Goal: Browse casually: Explore the website without a specific task or goal

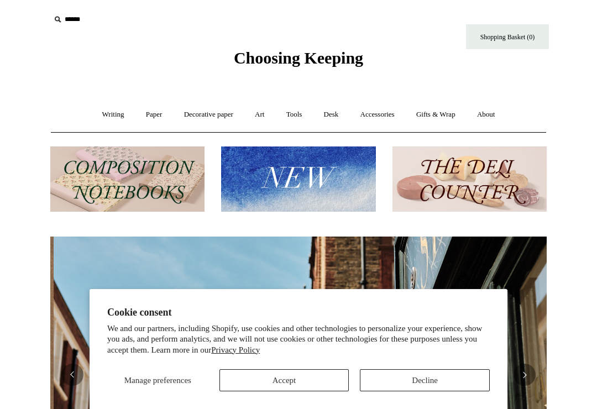
click at [417, 382] on button "Decline" at bounding box center [425, 381] width 130 height 22
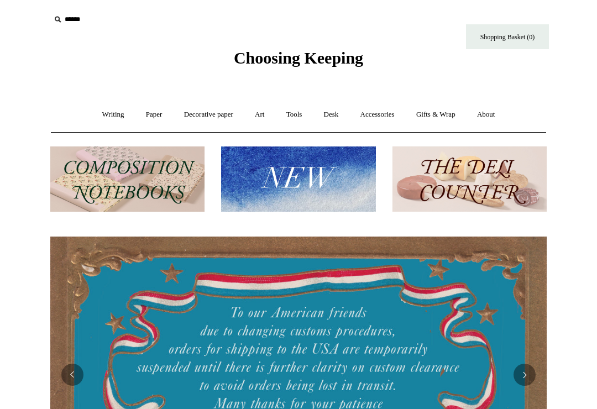
click at [55, 97] on div "Writing + Pens by brand + Kaweco Lamy Ohnishi Seisakusho Pelikan Tetzbo Pilot P…" at bounding box center [299, 114] width 496 height 35
click at [102, 110] on link "Writing +" at bounding box center [113, 114] width 42 height 29
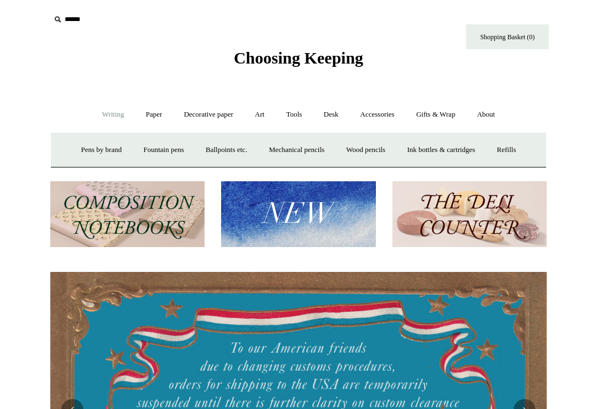
click at [88, 146] on link "Pens by brand +" at bounding box center [101, 150] width 61 height 29
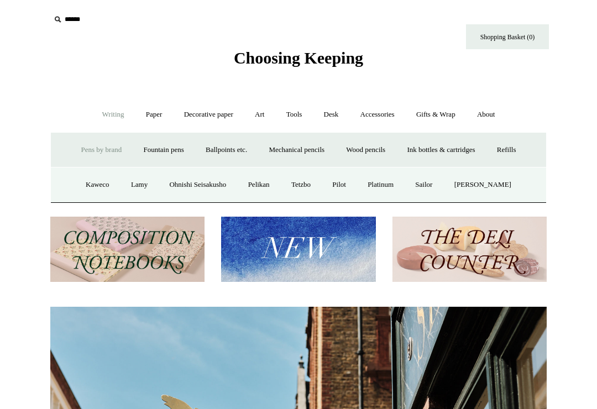
click at [126, 247] on img at bounding box center [127, 250] width 154 height 66
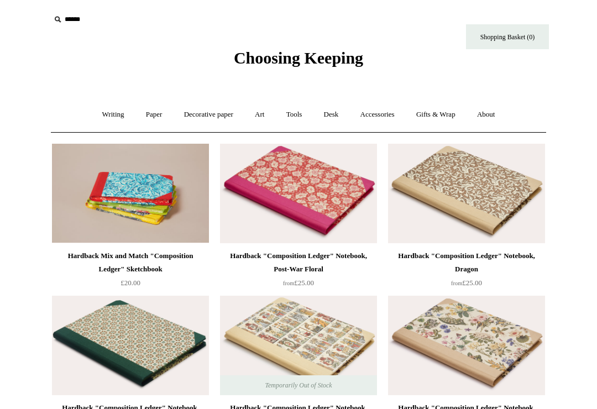
click at [102, 117] on link "Writing +" at bounding box center [113, 114] width 42 height 29
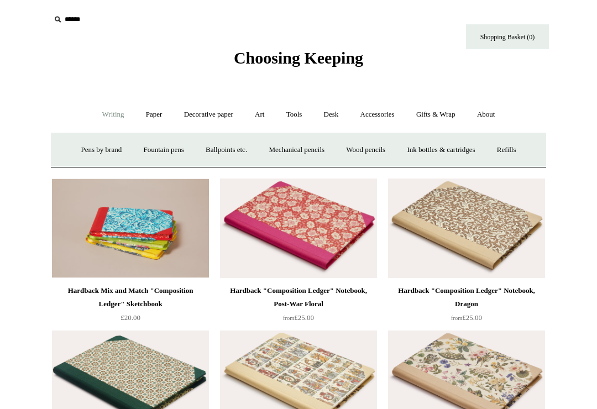
click at [91, 151] on link "Pens by brand +" at bounding box center [101, 150] width 61 height 29
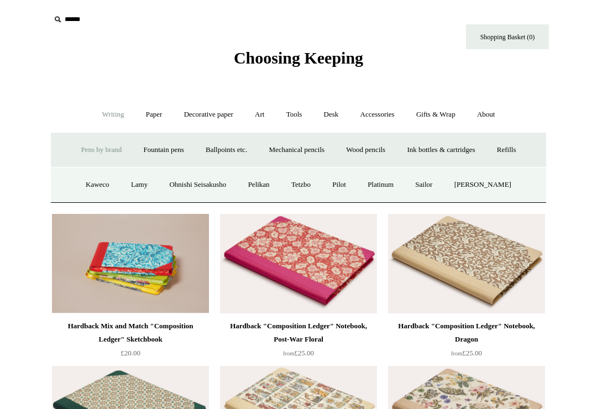
click at [93, 184] on link "Kaweco" at bounding box center [98, 184] width 44 height 29
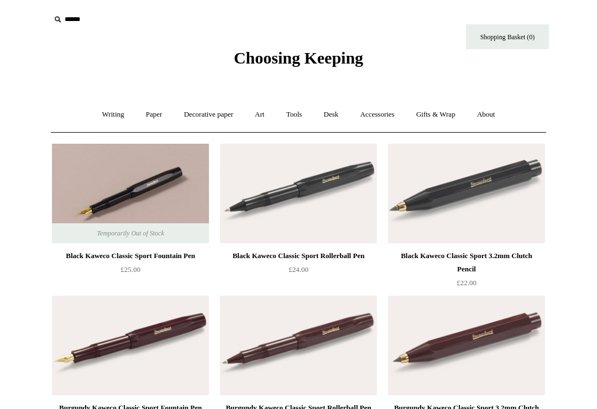
click at [146, 117] on link "Paper +" at bounding box center [154, 114] width 37 height 29
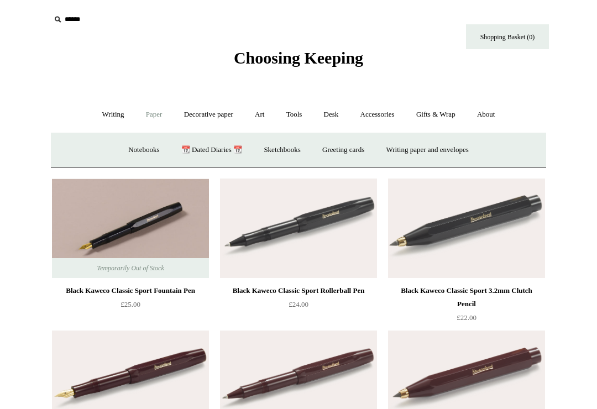
click at [336, 147] on link "Greeting cards +" at bounding box center [344, 150] width 62 height 29
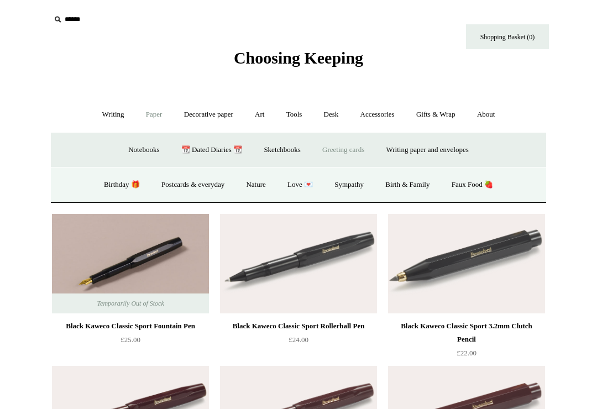
click at [188, 183] on link "Postcards & everyday" at bounding box center [193, 184] width 83 height 29
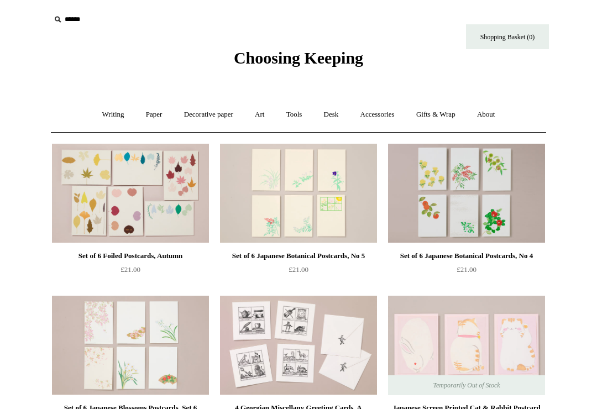
click at [385, 113] on link "Accessories +" at bounding box center [378, 114] width 54 height 29
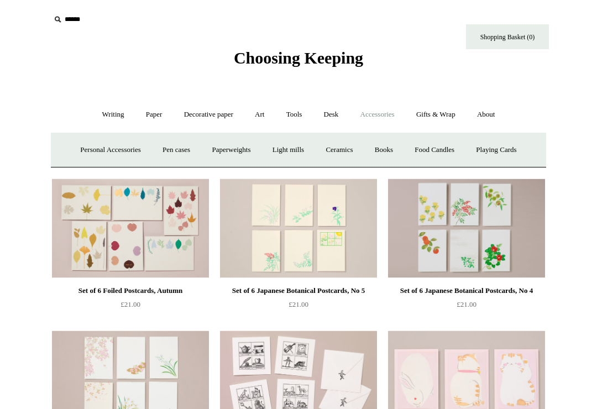
click at [261, 119] on link "Art +" at bounding box center [259, 114] width 29 height 29
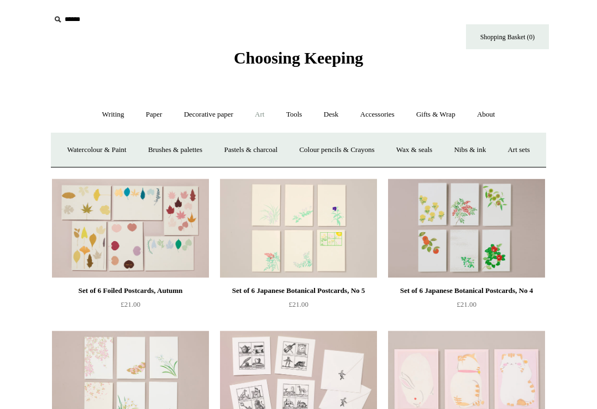
click at [211, 117] on link "Decorative paper +" at bounding box center [208, 114] width 69 height 29
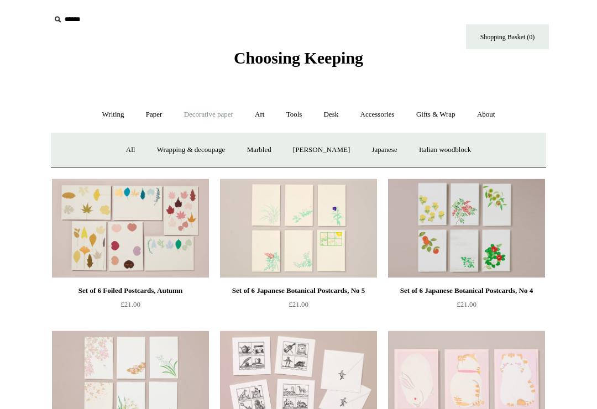
click at [296, 117] on link "Tools +" at bounding box center [295, 114] width 36 height 29
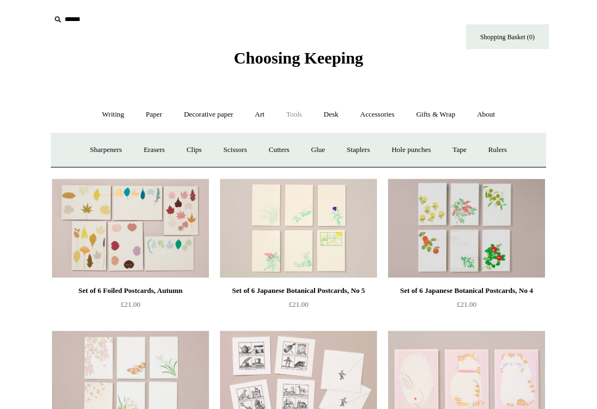
click at [150, 151] on link "Erasers" at bounding box center [154, 150] width 41 height 29
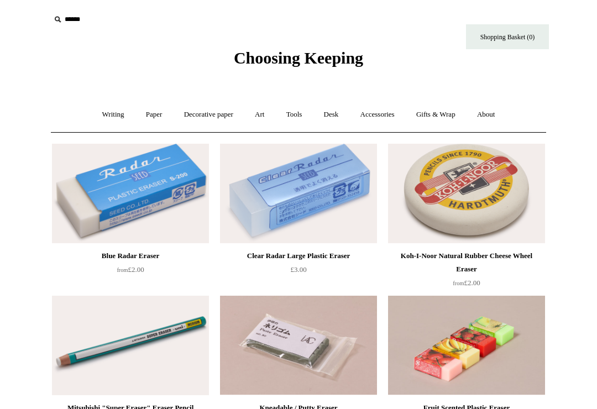
click at [261, 116] on link "Art +" at bounding box center [259, 114] width 29 height 29
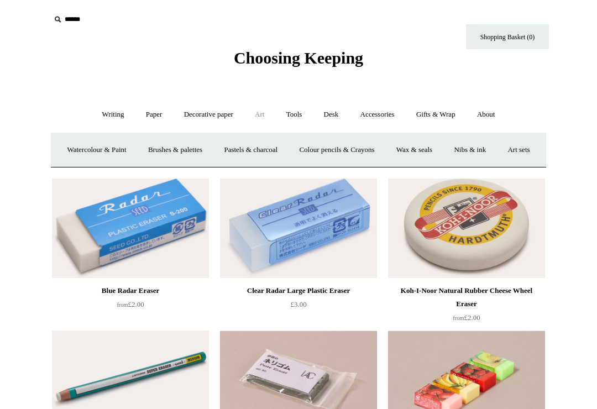
click at [355, 150] on link "Colour pencils & Crayons" at bounding box center [336, 150] width 95 height 29
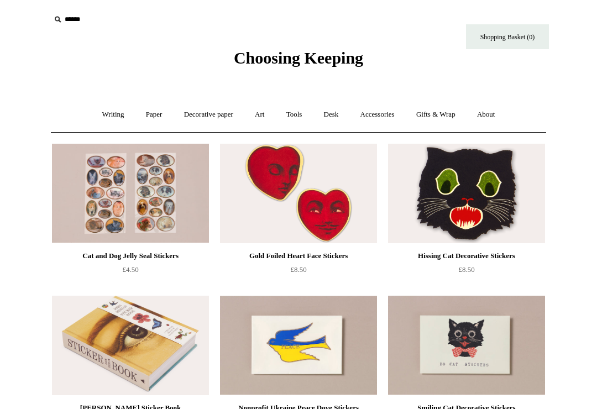
click at [379, 116] on link "Accessories +" at bounding box center [378, 114] width 54 height 29
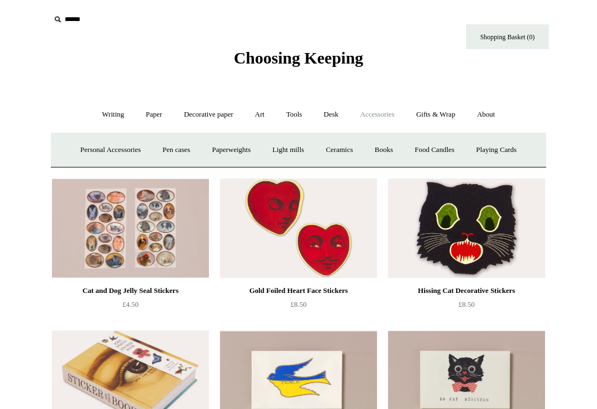
click at [341, 153] on link "Ceramics +" at bounding box center [339, 150] width 47 height 29
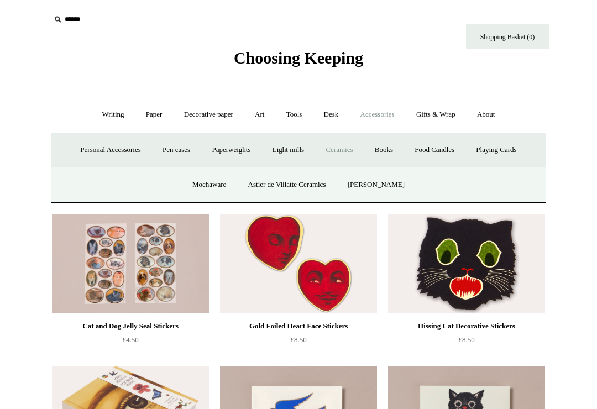
click at [212, 179] on link "Mochaware" at bounding box center [210, 184] width 54 height 29
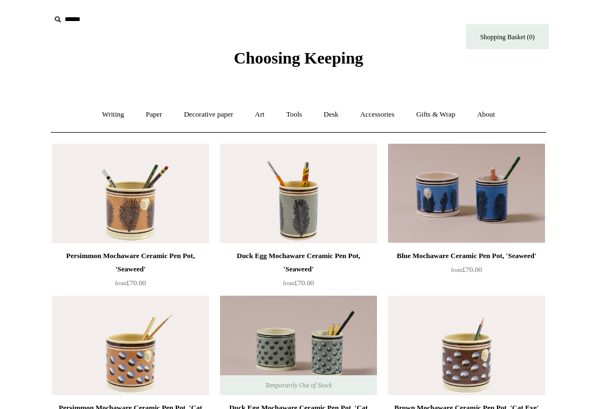
click at [334, 118] on link "Desk +" at bounding box center [331, 114] width 35 height 29
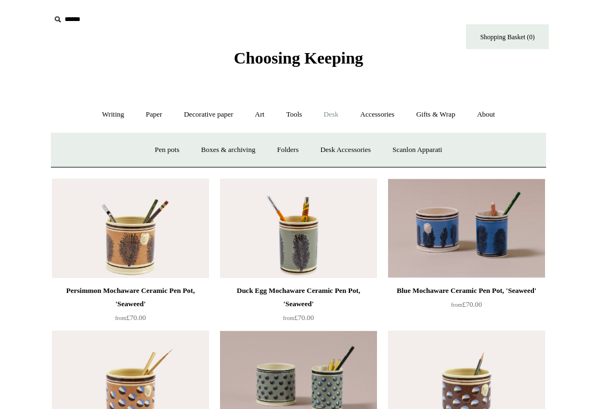
click at [346, 149] on link "Desk Accessories" at bounding box center [345, 150] width 70 height 29
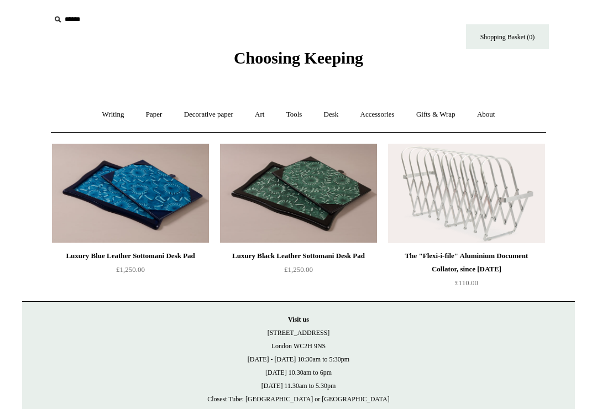
click at [297, 118] on link "Tools +" at bounding box center [295, 114] width 36 height 29
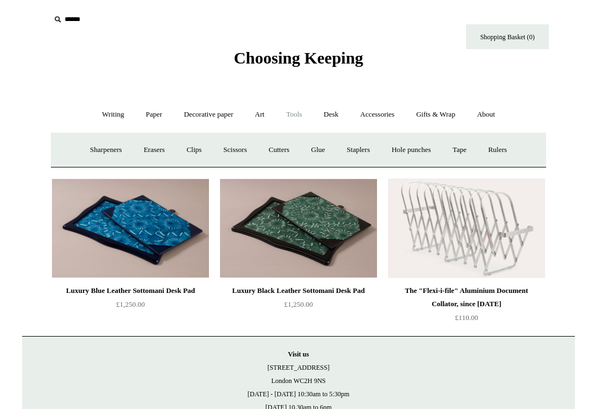
click at [464, 149] on link "Tape +" at bounding box center [460, 150] width 34 height 29
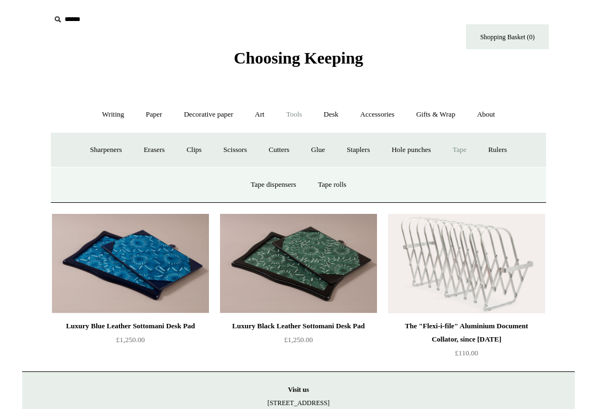
click at [333, 184] on link "Tape rolls" at bounding box center [332, 184] width 48 height 29
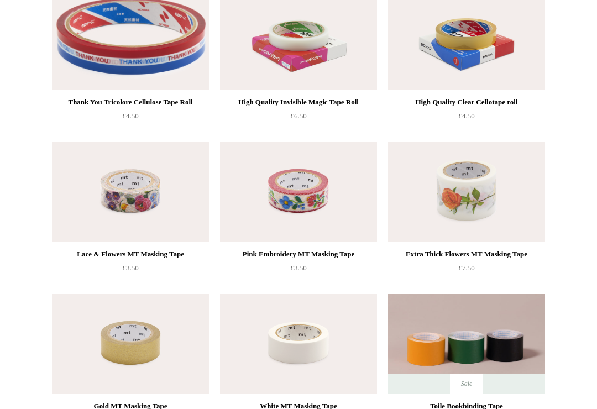
scroll to position [158, 0]
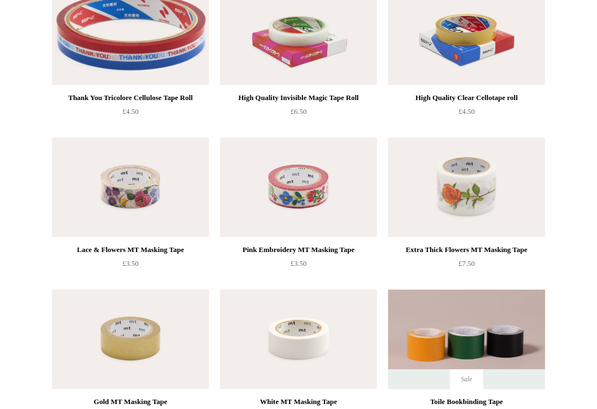
click at [298, 204] on img at bounding box center [298, 188] width 157 height 100
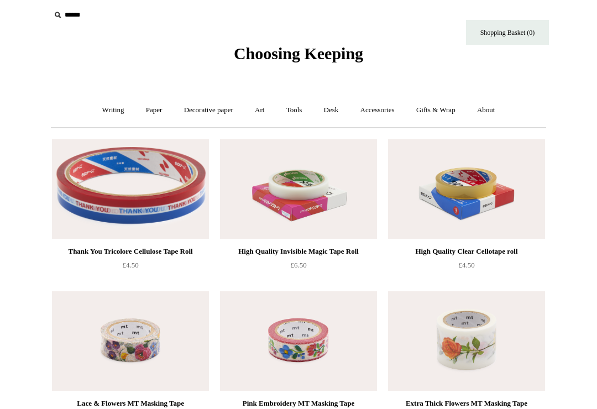
scroll to position [0, 0]
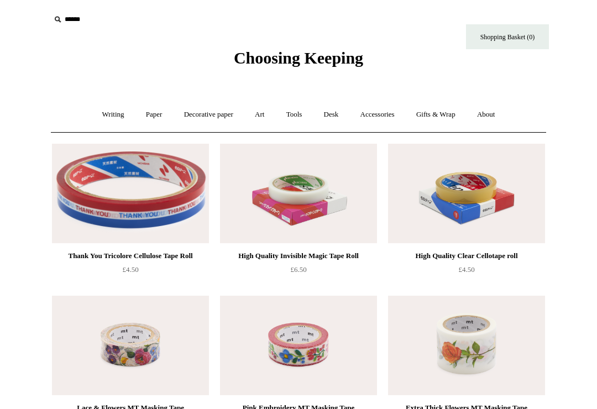
click at [145, 120] on link "Paper +" at bounding box center [154, 114] width 37 height 29
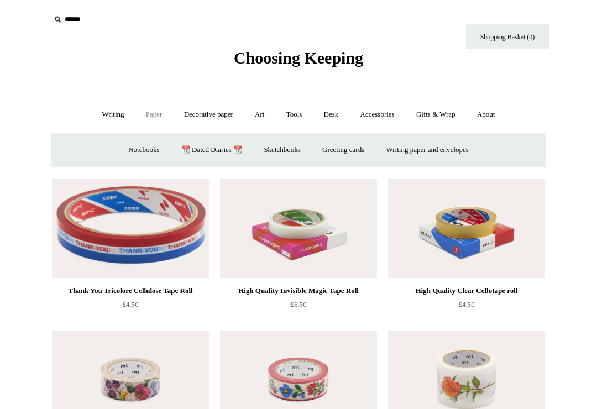
click at [129, 150] on link "Notebooks +" at bounding box center [143, 150] width 51 height 29
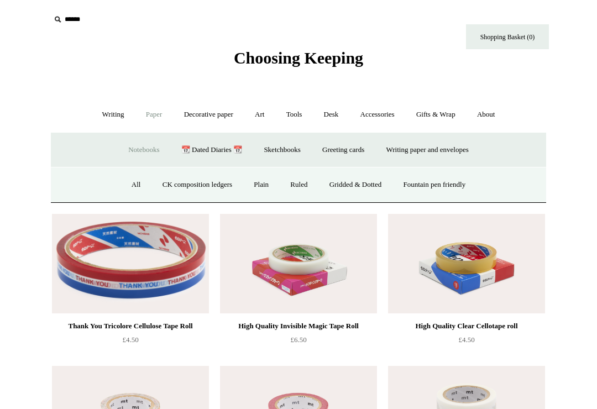
click at [295, 180] on link "Ruled" at bounding box center [298, 184] width 37 height 29
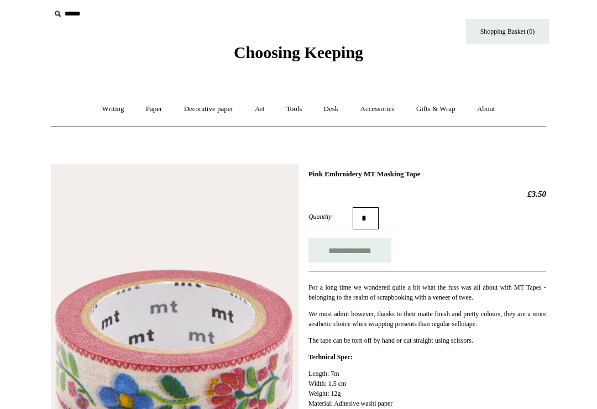
scroll to position [6, 0]
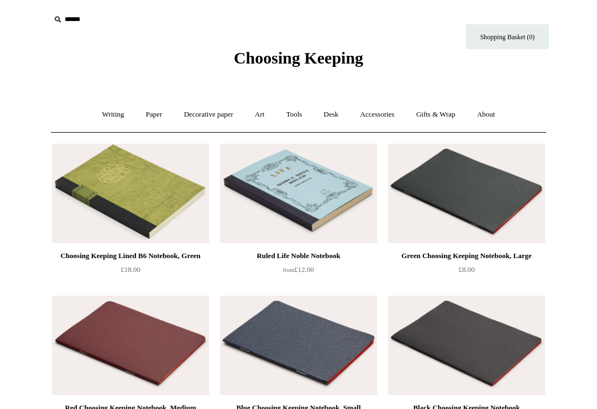
click at [388, 116] on link "Accessories +" at bounding box center [378, 114] width 54 height 29
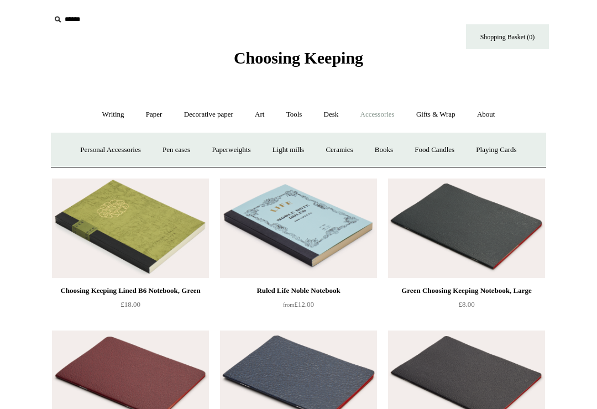
click at [179, 153] on link "Pen cases" at bounding box center [177, 150] width 48 height 29
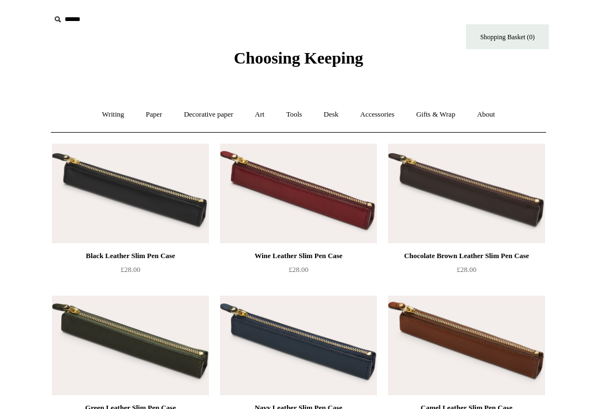
click at [214, 115] on link "Decorative paper +" at bounding box center [208, 114] width 69 height 29
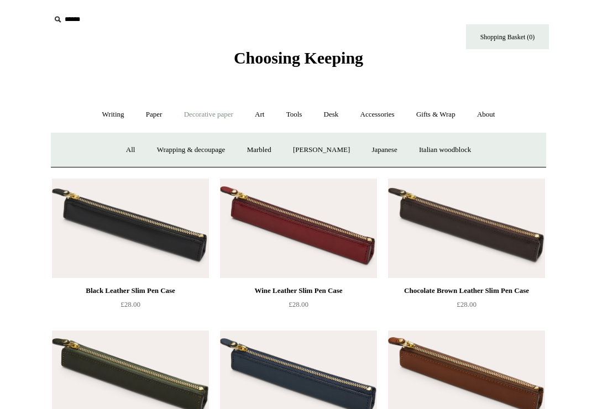
click at [185, 152] on link "Wrapping & decoupage" at bounding box center [191, 150] width 89 height 29
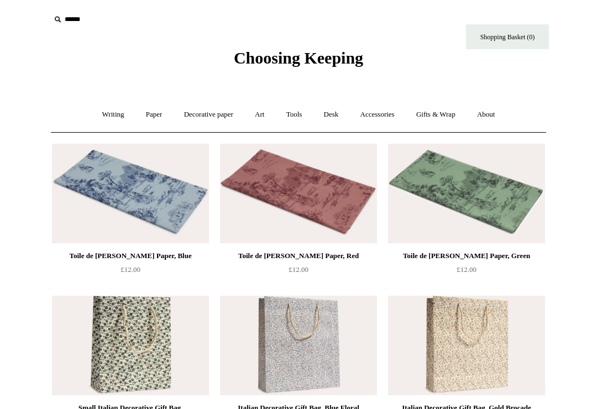
click at [209, 116] on link "Decorative paper +" at bounding box center [208, 114] width 69 height 29
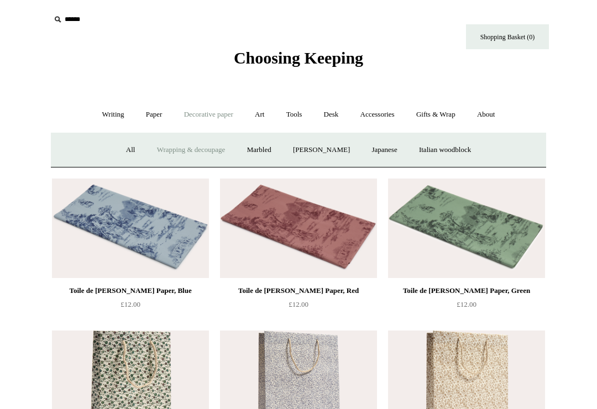
click at [310, 151] on link "[PERSON_NAME]" at bounding box center [321, 150] width 77 height 29
click at [199, 114] on link "Decorative paper -" at bounding box center [208, 114] width 69 height 29
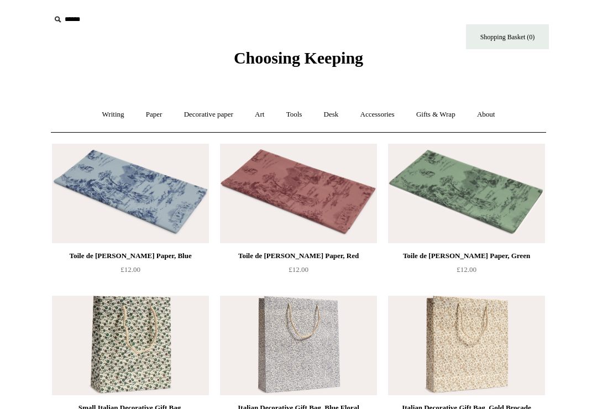
click at [212, 119] on link "Decorative paper +" at bounding box center [208, 114] width 69 height 29
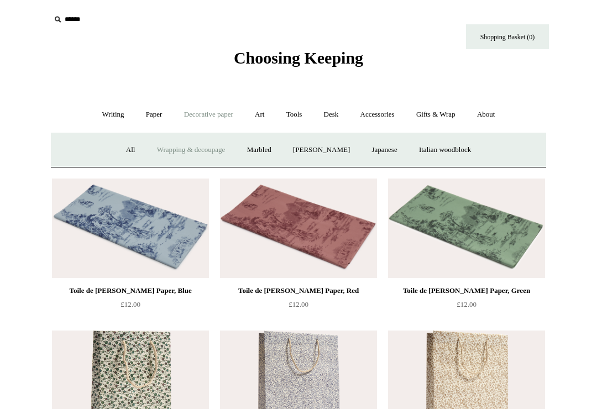
click at [381, 151] on link "Japanese" at bounding box center [384, 150] width 45 height 29
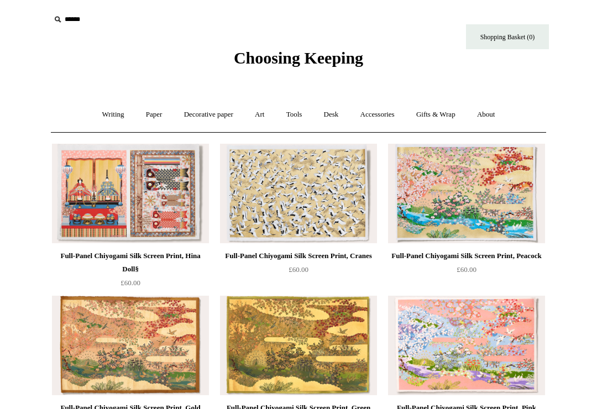
click at [294, 117] on link "Tools +" at bounding box center [295, 114] width 36 height 29
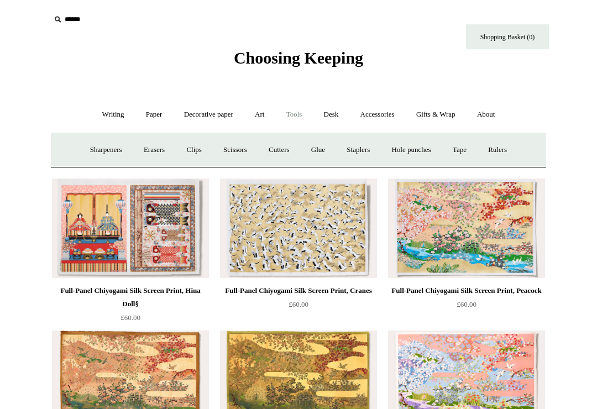
click at [193, 151] on link "Clips +" at bounding box center [193, 150] width 35 height 29
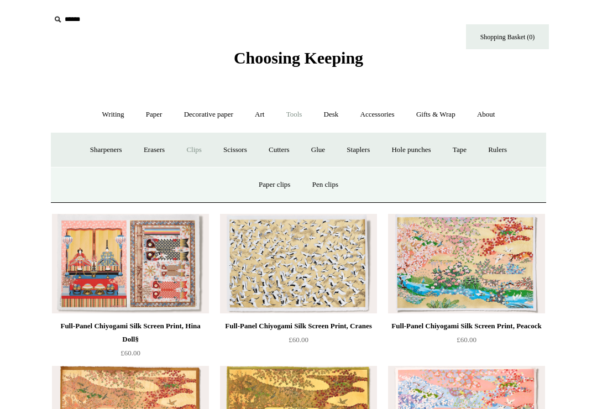
click at [272, 181] on link "Paper clips" at bounding box center [274, 184] width 51 height 29
click at [383, 114] on link "Accessories +" at bounding box center [378, 114] width 54 height 29
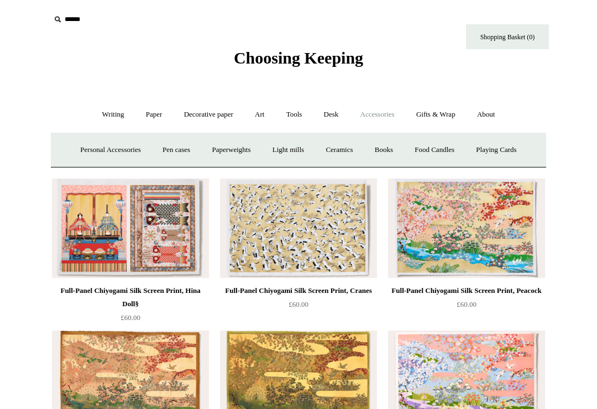
click at [384, 147] on link "Books" at bounding box center [384, 150] width 38 height 29
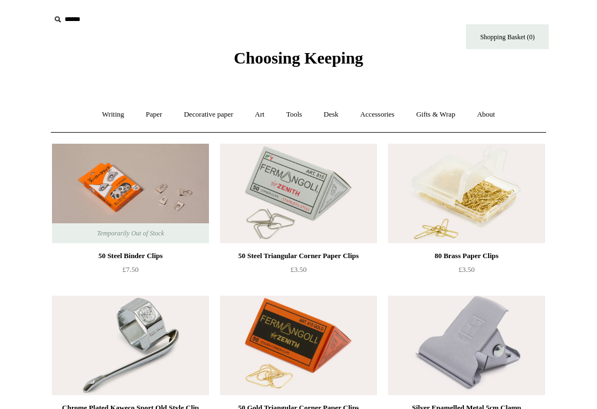
click at [376, 114] on link "Accessories +" at bounding box center [378, 114] width 54 height 29
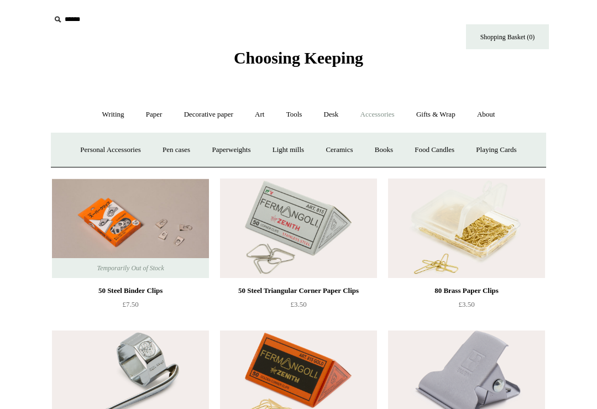
click at [298, 148] on link "Light mills" at bounding box center [288, 150] width 51 height 29
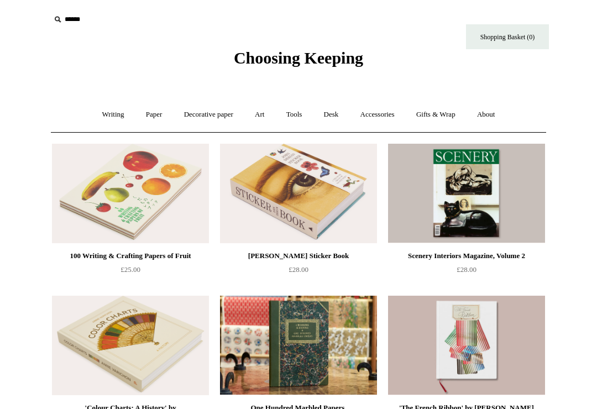
click at [149, 113] on link "Paper +" at bounding box center [154, 114] width 37 height 29
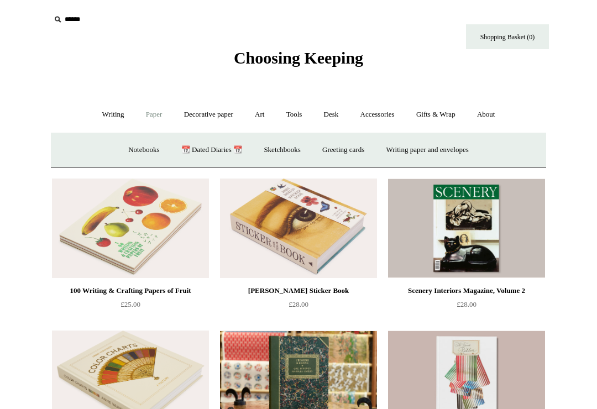
click at [344, 152] on link "Greeting cards +" at bounding box center [344, 150] width 62 height 29
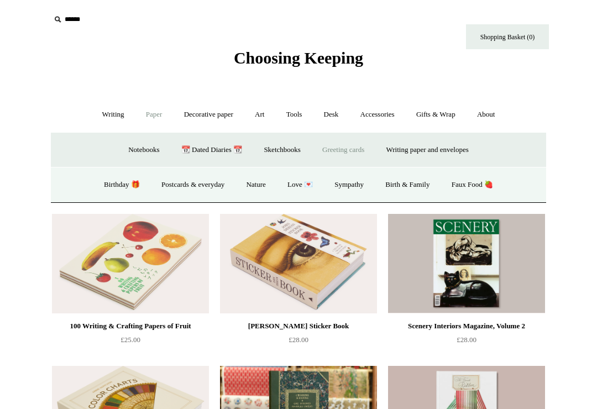
click at [122, 184] on link "Birthday 🎁" at bounding box center [122, 184] width 56 height 29
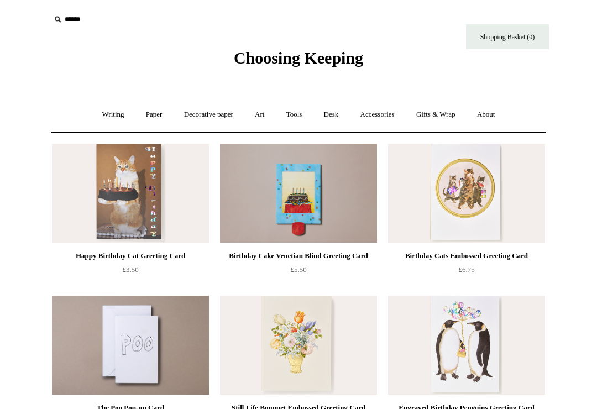
click at [334, 119] on link "Desk +" at bounding box center [331, 114] width 35 height 29
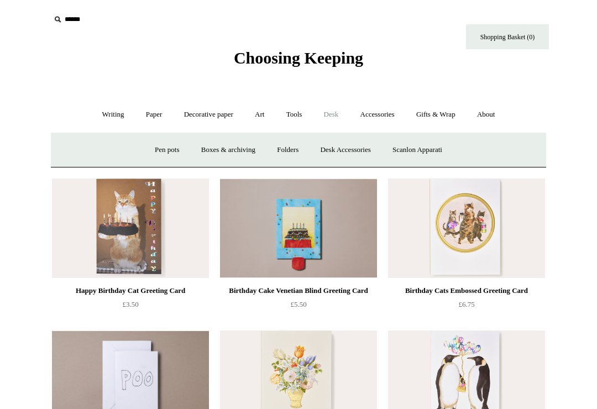
click at [418, 149] on link "Scanlon Apparati" at bounding box center [418, 150] width 70 height 29
click at [345, 154] on link "Desk Accessories" at bounding box center [345, 150] width 70 height 29
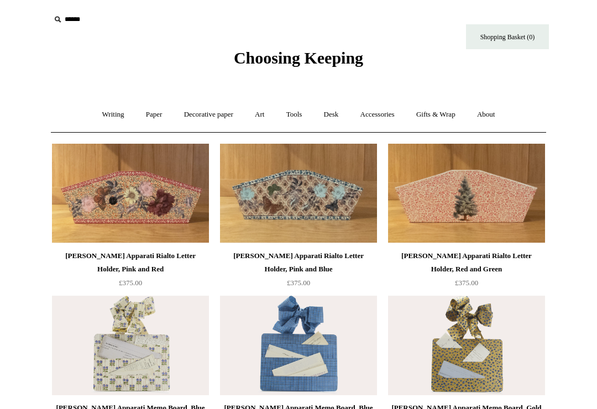
click at [295, 117] on link "Tools +" at bounding box center [295, 114] width 36 height 29
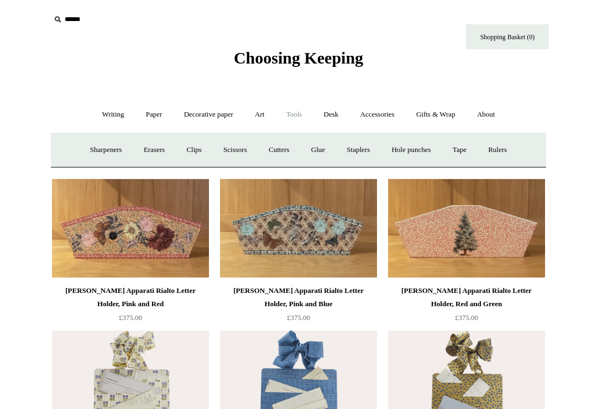
click at [299, 117] on link "Tools -" at bounding box center [295, 114] width 36 height 29
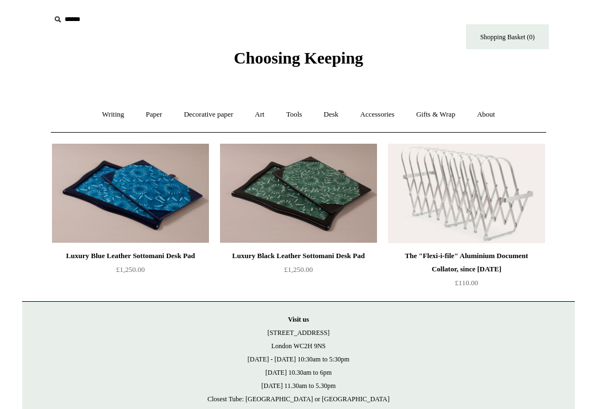
click at [294, 114] on link "Tools +" at bounding box center [295, 114] width 36 height 29
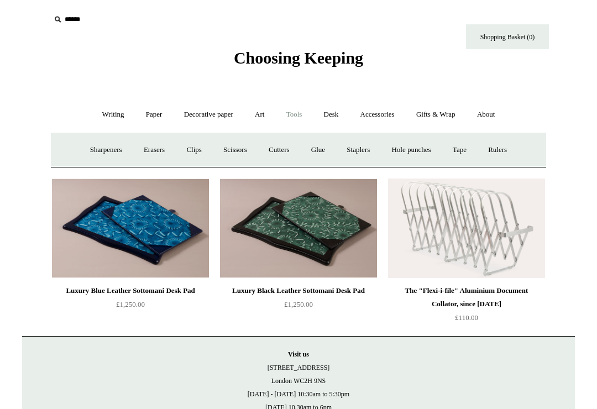
click at [191, 152] on link "Clips +" at bounding box center [193, 150] width 35 height 29
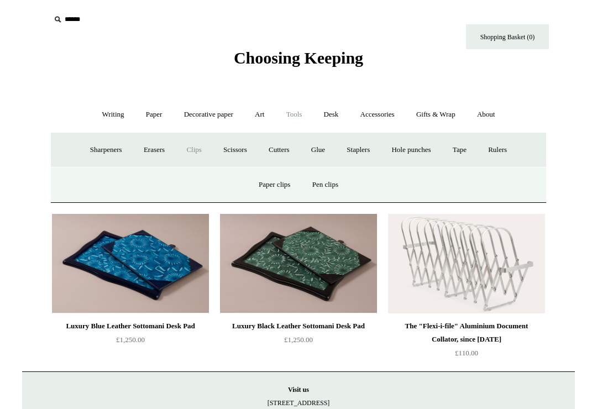
click at [148, 118] on link "Paper +" at bounding box center [154, 114] width 37 height 29
